Goal: Navigation & Orientation: Understand site structure

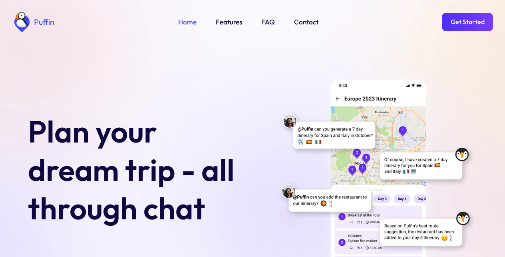
click at [467, 21] on link "Get Started" at bounding box center [467, 22] width 51 height 18
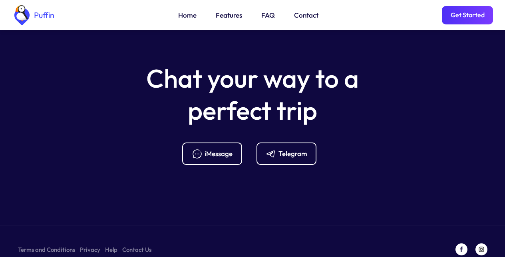
scroll to position [3169, 0]
click at [285, 149] on div "Telegram" at bounding box center [293, 153] width 29 height 9
click at [266, 17] on link "FAQ" at bounding box center [269, 15] width 14 height 10
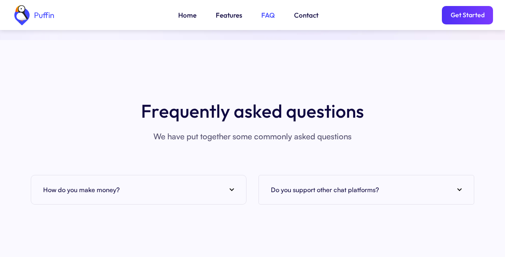
scroll to position [3061, 0]
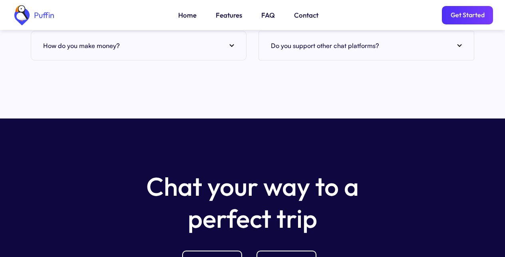
click at [136, 180] on h5 "Chat your way to a perfect trip" at bounding box center [253, 202] width 240 height 64
click at [371, 180] on h5 "Chat your way to a perfect trip" at bounding box center [253, 202] width 240 height 64
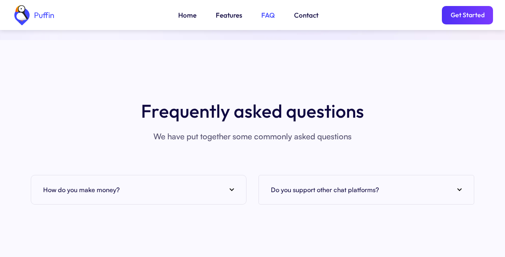
click at [469, 16] on link "Get Started" at bounding box center [467, 15] width 51 height 18
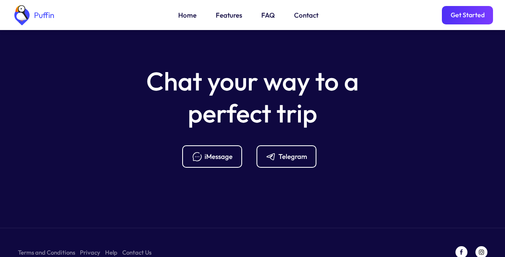
scroll to position [3169, 0]
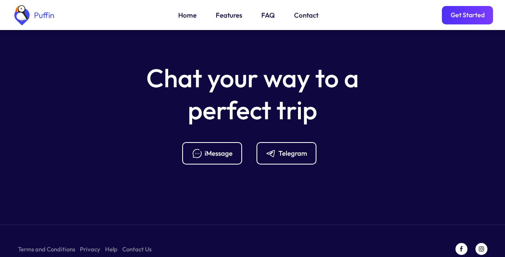
click at [43, 244] on link "Terms and Conditions" at bounding box center [46, 249] width 57 height 10
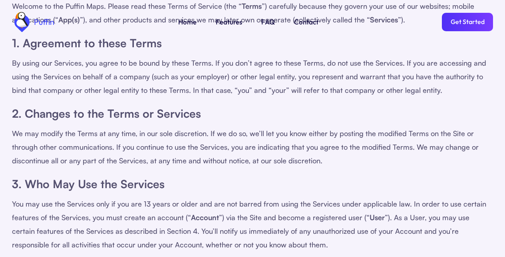
scroll to position [288, 0]
